Goal: Task Accomplishment & Management: Manage account settings

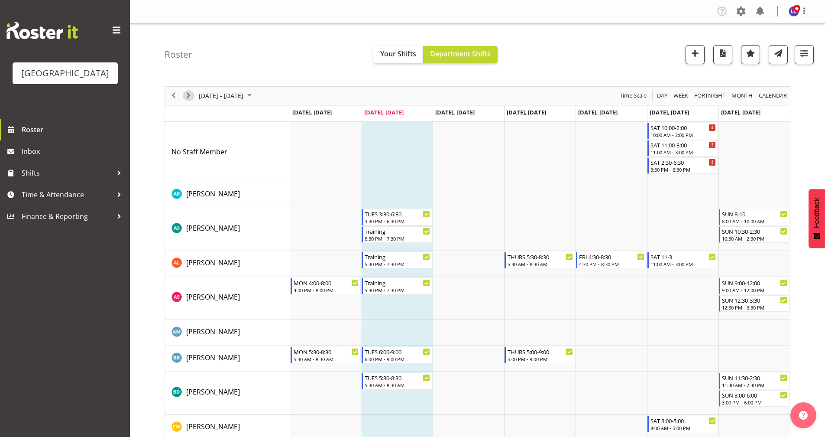
click at [189, 96] on span "Next" at bounding box center [188, 95] width 10 height 11
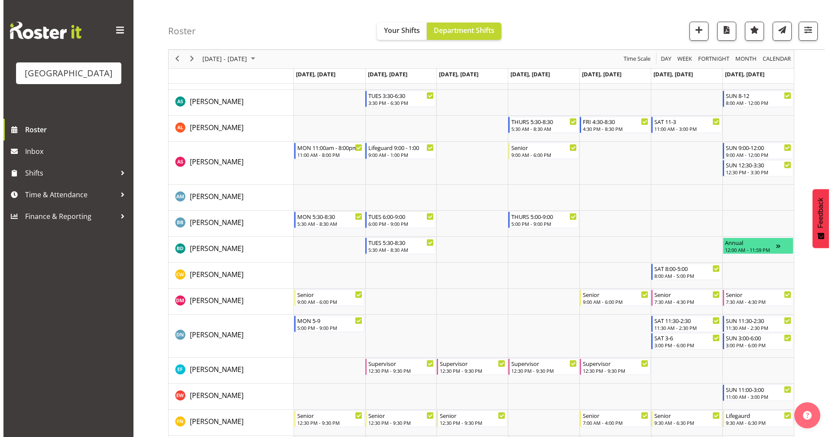
scroll to position [83, 0]
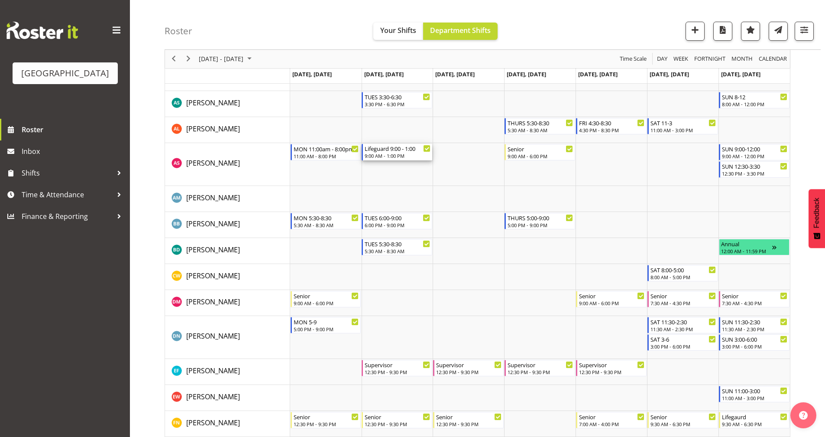
click at [386, 150] on div "Lifeguard 9:00 - 1:00" at bounding box center [398, 148] width 66 height 9
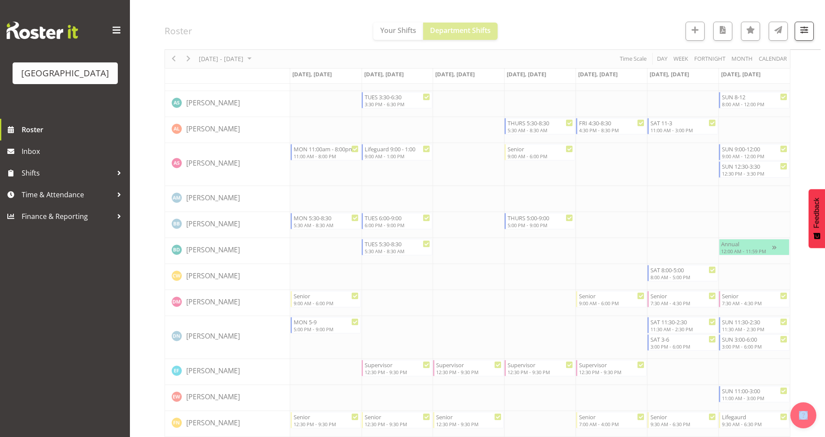
select select "7"
select select "2025"
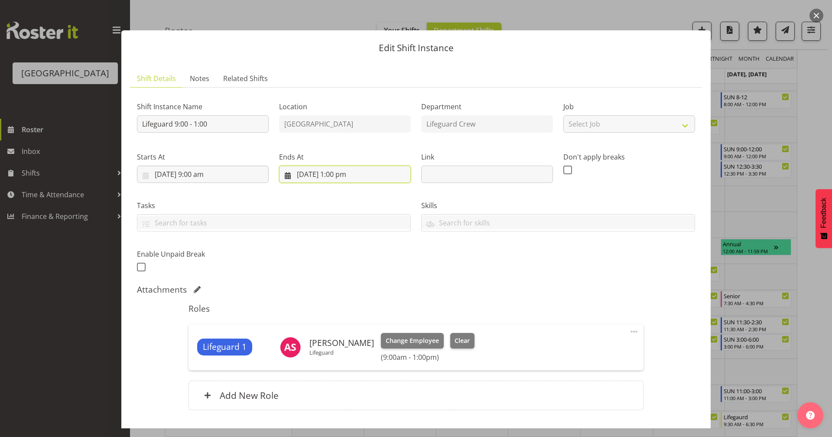
click at [354, 174] on input "[DATE] 1:00 pm" at bounding box center [345, 173] width 132 height 17
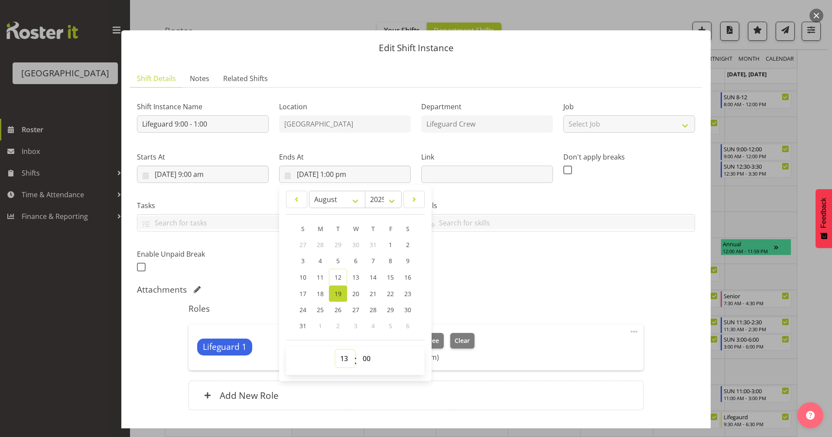
click at [345, 358] on select "00 01 02 03 04 05 06 07 08 09 10 11 12 13 14 15 16 17 18 19 20 21 22 23" at bounding box center [344, 358] width 19 height 17
select select "17"
click at [335, 350] on select "00 01 02 03 04 05 06 07 08 09 10 11 12 13 14 15 16 17 18 19 20 21 22 23" at bounding box center [344, 358] width 19 height 17
type input "[DATE] 5:00 pm"
click at [365, 357] on select "00 01 02 03 04 05 06 07 08 09 10 11 12 13 14 15 16 17 18 19 20 21 22 23 24 25 2…" at bounding box center [367, 358] width 19 height 17
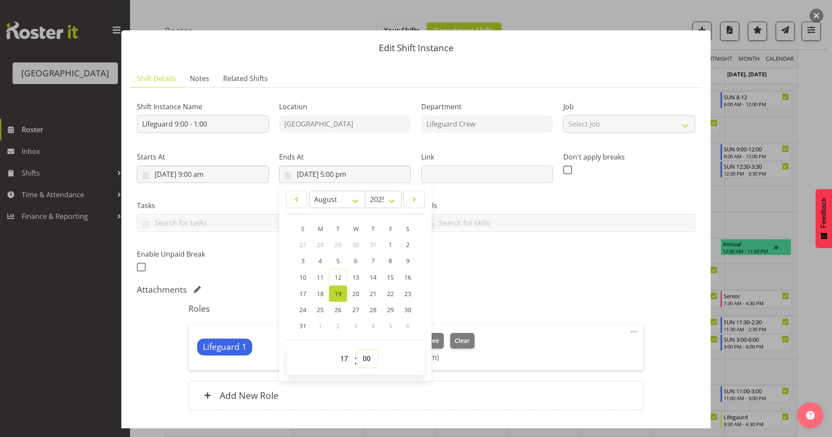
select select "18"
click at [358, 350] on select "00 01 02 03 04 05 06 07 08 09 10 11 12 13 14 15 16 17 18 19 20 21 22 23 24 25 2…" at bounding box center [367, 358] width 19 height 17
type input "[DATE] 5:18 pm"
click at [346, 354] on select "00 01 02 03 04 05 06 07 08 09 10 11 12 13 14 15 16 17 18 19 20 21 22 23" at bounding box center [344, 358] width 19 height 17
select select "18"
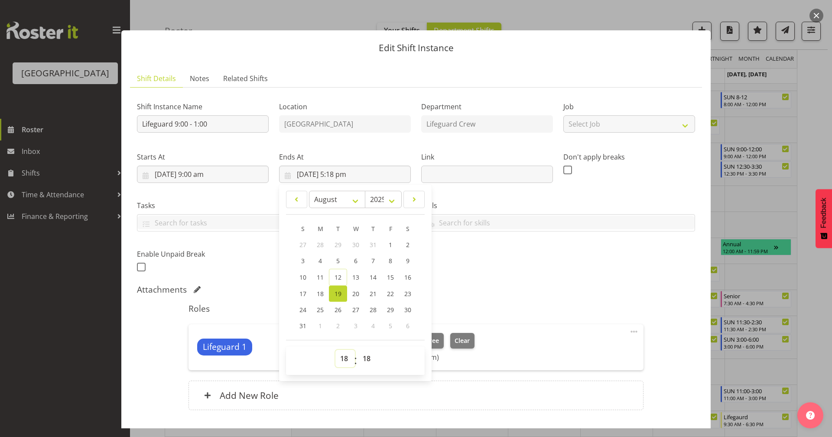
click at [335, 350] on select "00 01 02 03 04 05 06 07 08 09 10 11 12 13 14 15 16 17 18 19 20 21 22 23" at bounding box center [344, 358] width 19 height 17
type input "[DATE] 6:18 pm"
click at [363, 358] on select "00 01 02 03 04 05 06 07 08 09 10 11 12 13 14 15 16 17 18 19 20 21 22 23 24 25 2…" at bounding box center [367, 358] width 19 height 17
select select "0"
click at [358, 350] on select "00 01 02 03 04 05 06 07 08 09 10 11 12 13 14 15 16 17 18 19 20 21 22 23 24 25 2…" at bounding box center [367, 358] width 19 height 17
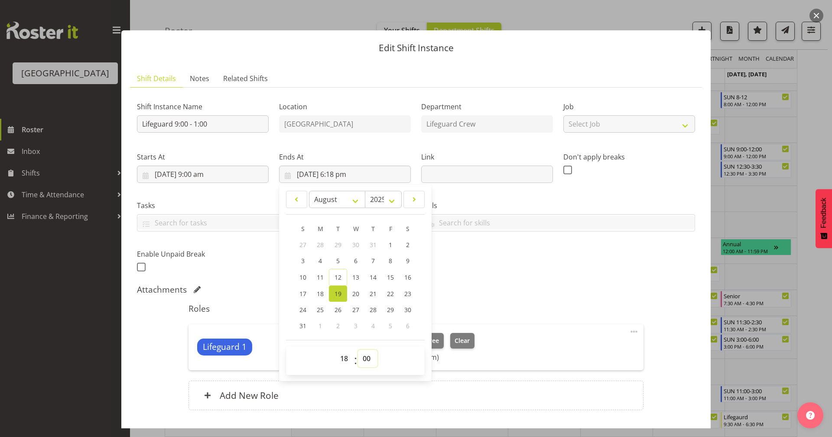
type input "[DATE] 6:00 pm"
click at [460, 273] on div "Shift Instance Name Lifeguard 9:00 - 1:00 Location [GEOGRAPHIC_DATA] Department…" at bounding box center [416, 184] width 568 height 190
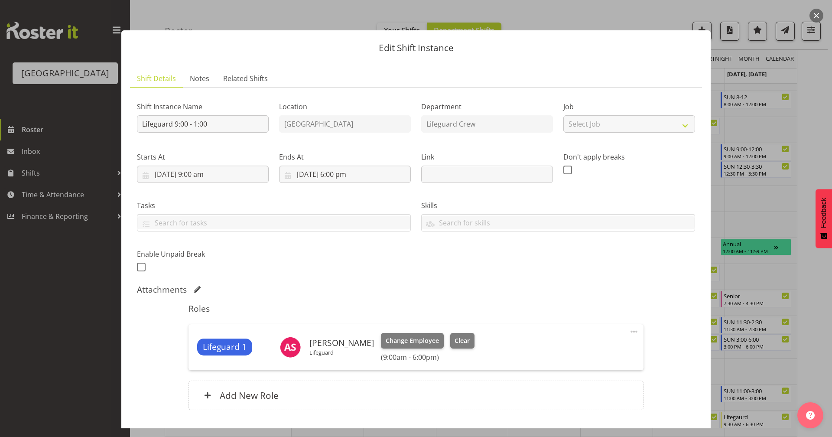
scroll to position [59, 0]
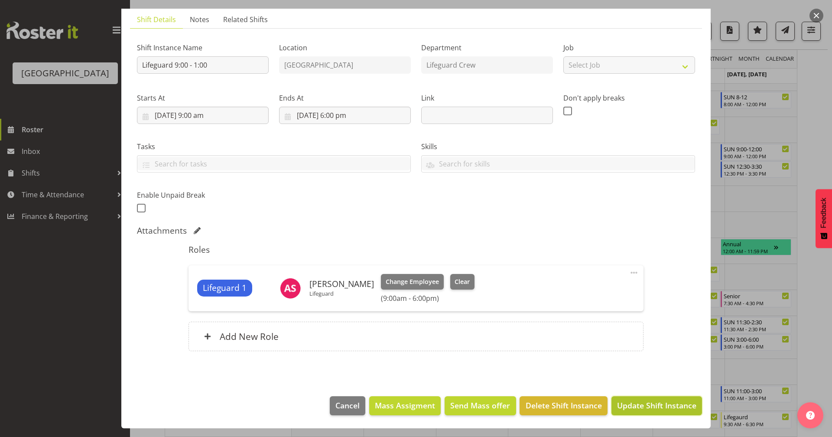
click at [644, 405] on span "Update Shift Instance" at bounding box center [656, 404] width 79 height 11
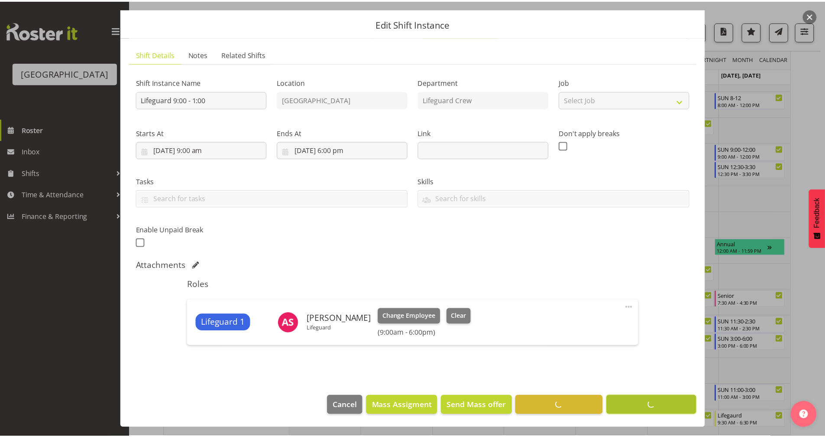
scroll to position [24, 0]
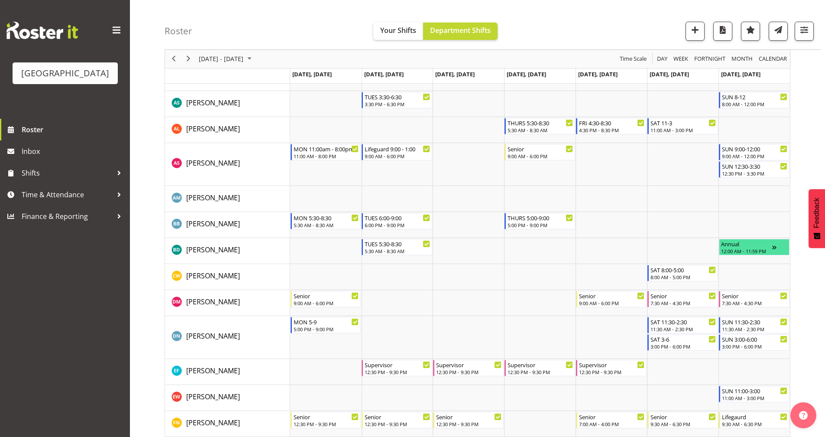
click at [485, 175] on td "Timeline Week of August 19, 2025" at bounding box center [468, 164] width 71 height 43
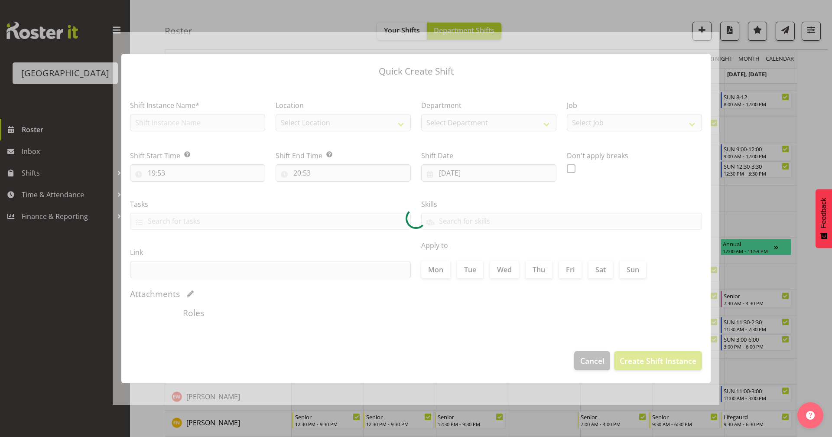
click at [485, 175] on div at bounding box center [416, 218] width 607 height 373
type input "[DATE]"
checkbox input "true"
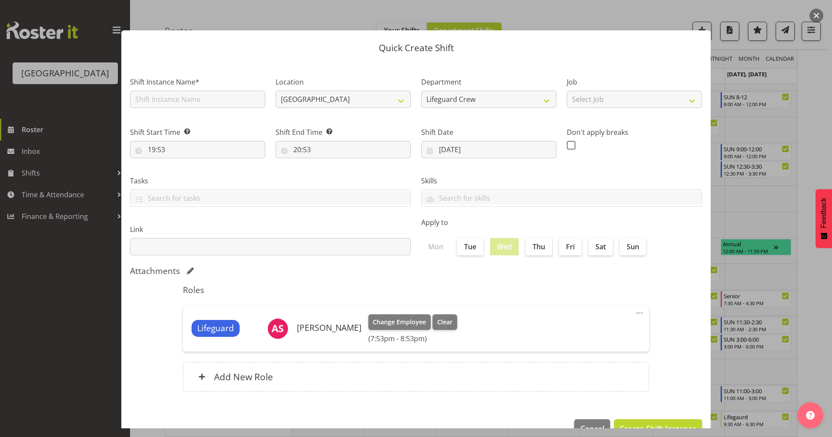
click at [588, 428] on div at bounding box center [416, 218] width 832 height 437
